Goal: Information Seeking & Learning: Check status

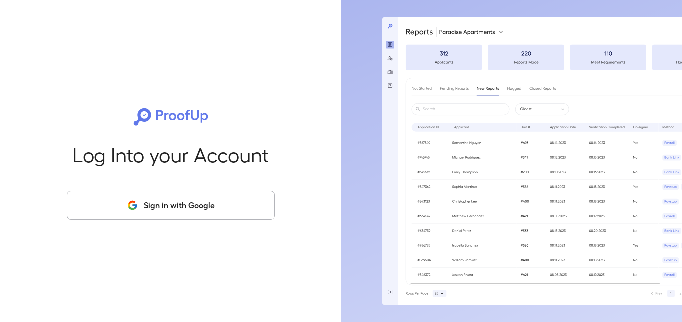
click at [163, 211] on button "Sign in with Google" at bounding box center [171, 205] width 208 height 29
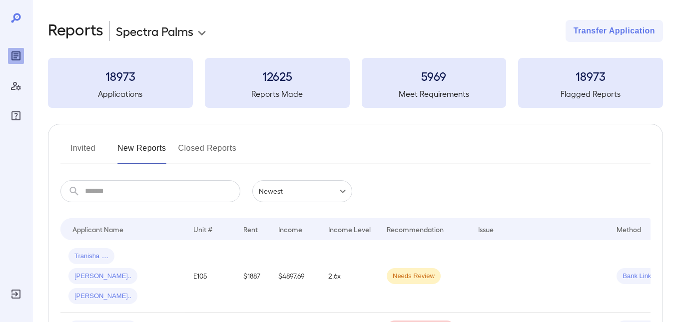
scroll to position [100, 0]
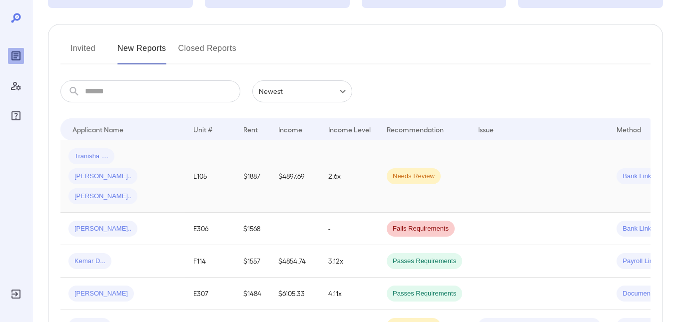
click at [281, 165] on td "$4897.69" at bounding box center [295, 176] width 50 height 72
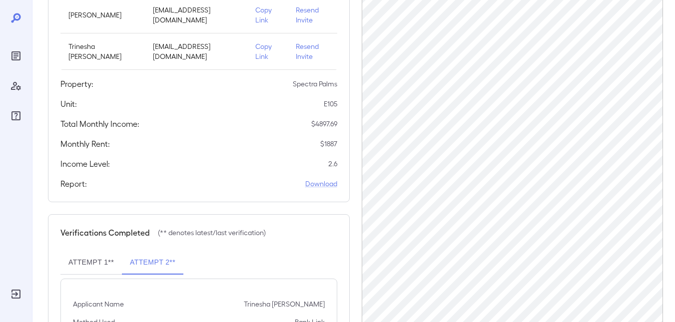
scroll to position [200, 0]
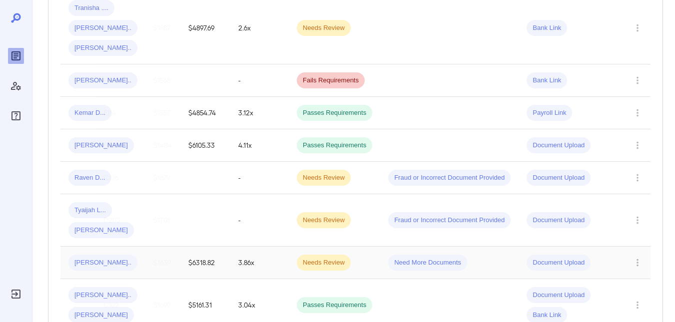
scroll to position [140, 0]
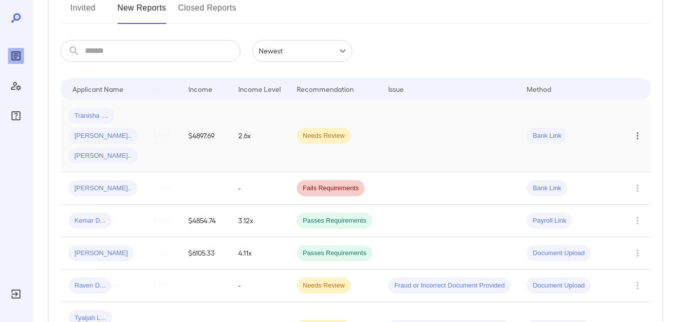
click at [637, 130] on icon "Row Actions" at bounding box center [637, 136] width 11 height 12
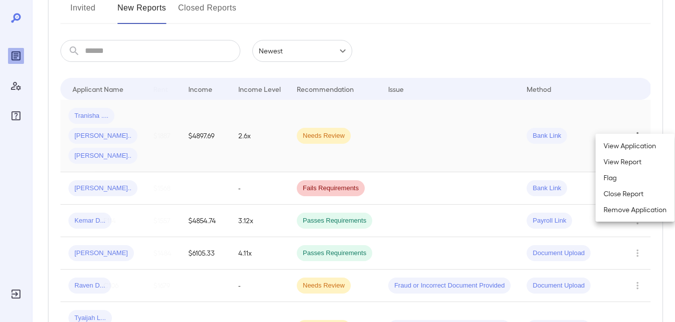
drag, startPoint x: 623, startPoint y: 161, endPoint x: 476, endPoint y: 212, distance: 155.0
click at [623, 161] on li "View Report" at bounding box center [634, 162] width 79 height 16
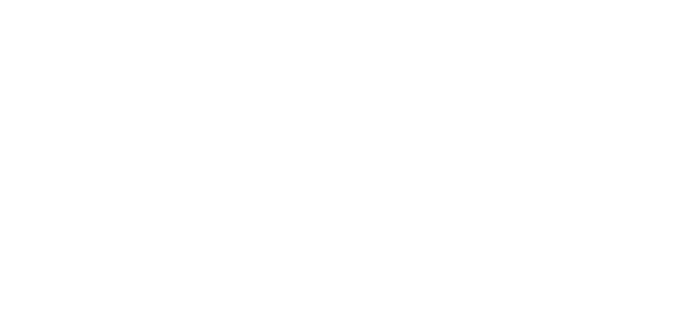
scroll to position [0, 0]
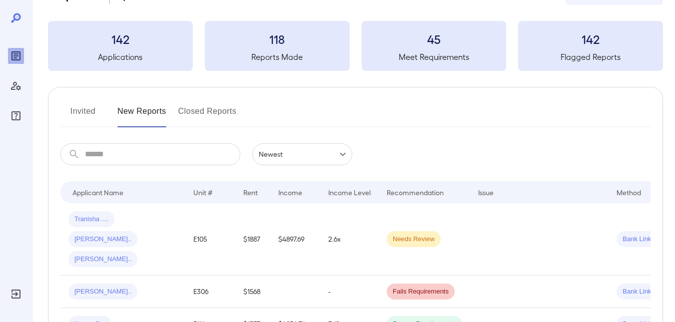
scroll to position [150, 0]
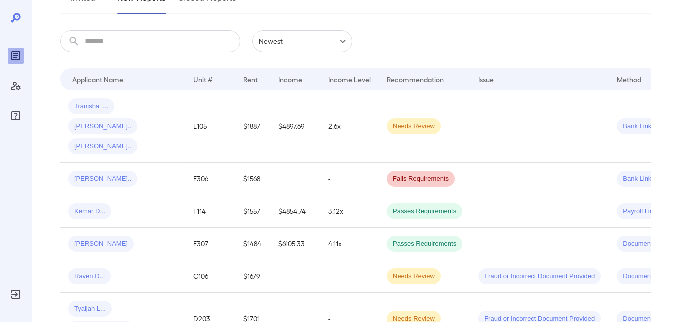
click at [101, 142] on span "[PERSON_NAME].." at bounding box center [102, 146] width 69 height 9
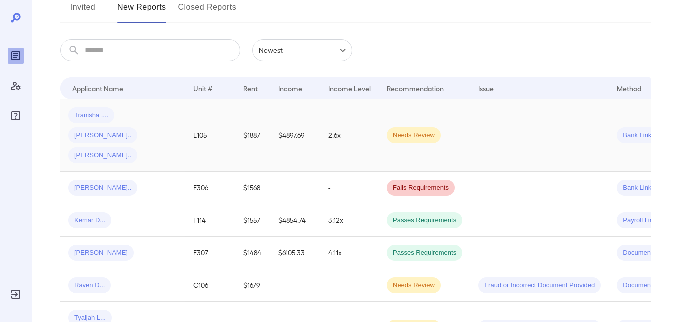
scroll to position [150, 0]
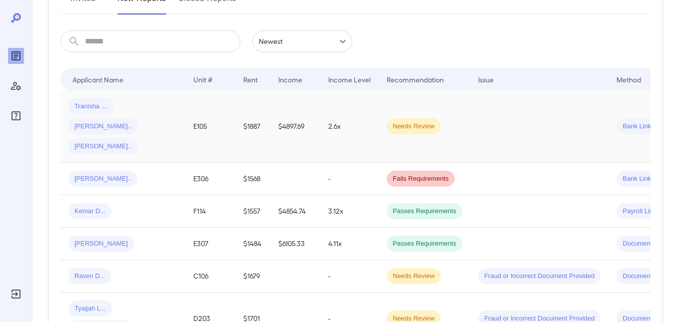
click at [93, 142] on span "[PERSON_NAME].." at bounding box center [102, 146] width 69 height 9
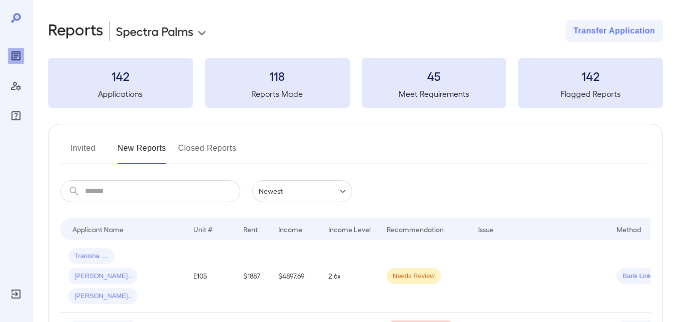
click at [80, 148] on button "Invited" at bounding box center [82, 152] width 45 height 24
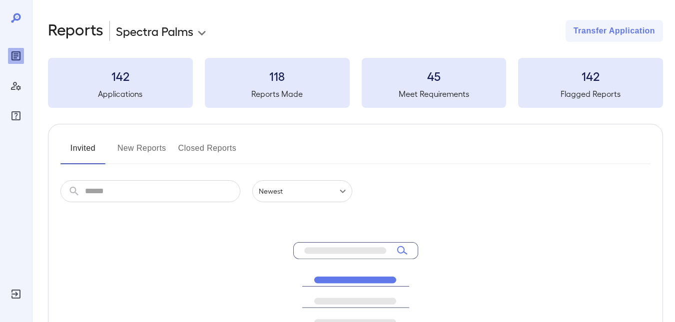
click at [127, 149] on button "New Reports" at bounding box center [141, 152] width 49 height 24
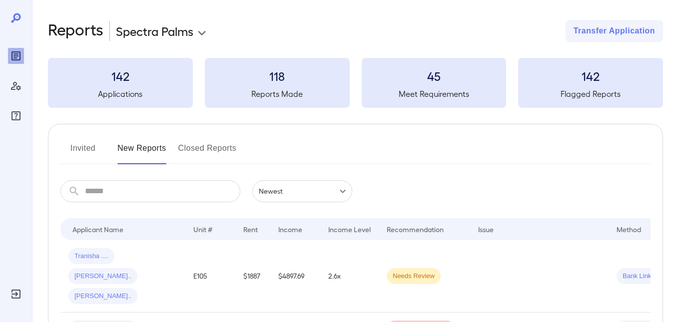
click at [84, 146] on button "Invited" at bounding box center [82, 152] width 45 height 24
